Goal: Share content

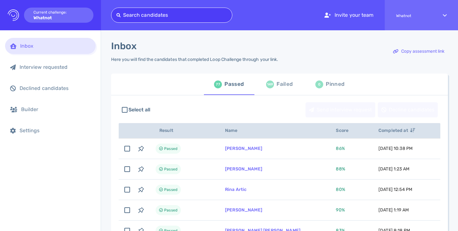
type input "[EMAIL_ADDRESS][DOMAIN_NAME]"
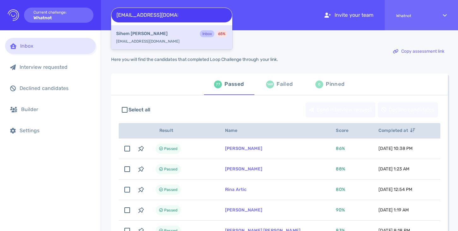
click at [168, 34] on div "Sihem Souid Inbox 65 %" at bounding box center [171, 34] width 111 height 8
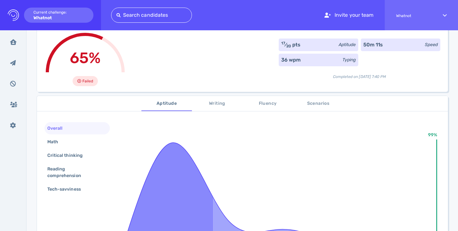
scroll to position [51, 0]
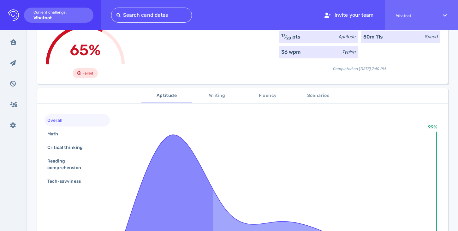
click at [316, 97] on span "Scenarios" at bounding box center [318, 96] width 43 height 8
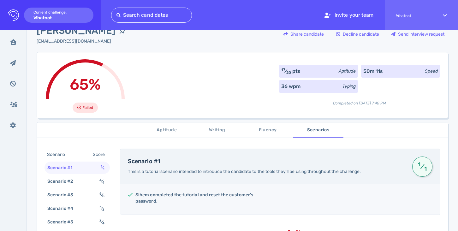
scroll to position [0, 0]
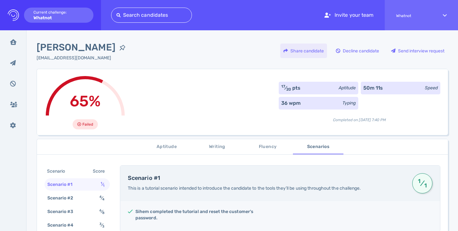
click at [313, 51] on div "Share candidate" at bounding box center [303, 51] width 47 height 15
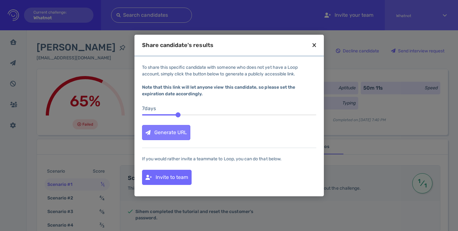
click at [177, 132] on div "Generate URL" at bounding box center [166, 132] width 48 height 15
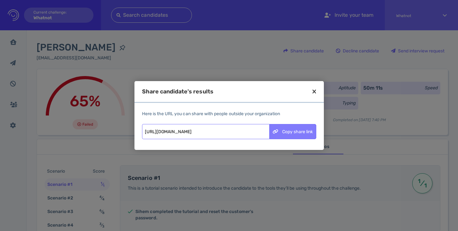
click at [286, 133] on div "Copy share link" at bounding box center [292, 131] width 46 height 15
click at [311, 90] on div "Share candidate's results" at bounding box center [228, 96] width 189 height 14
click at [314, 91] on icon at bounding box center [313, 92] width 3 height 6
